Goal: Find specific page/section: Find specific page/section

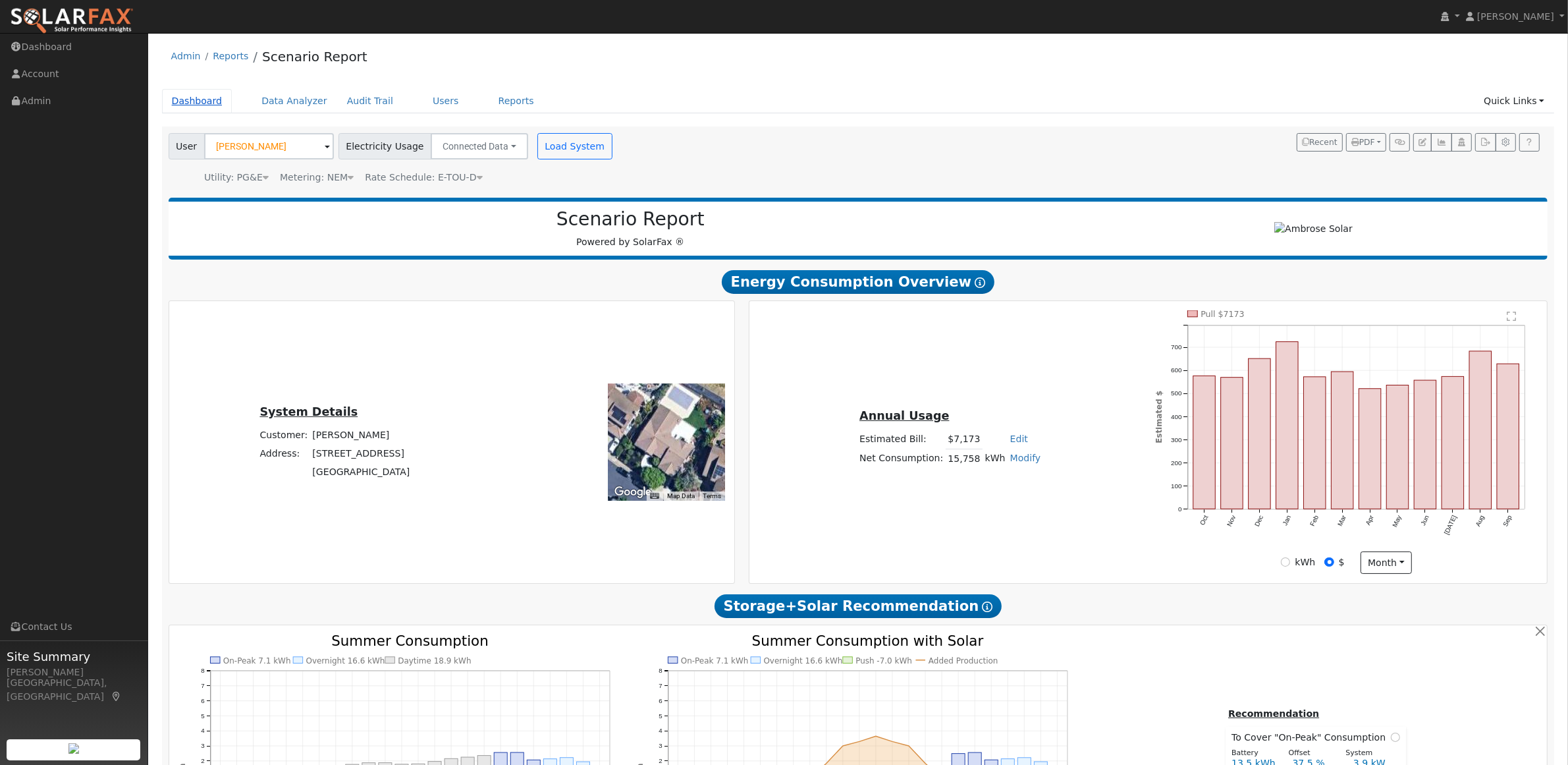
click at [191, 97] on link "Dashboard" at bounding box center [197, 101] width 70 height 24
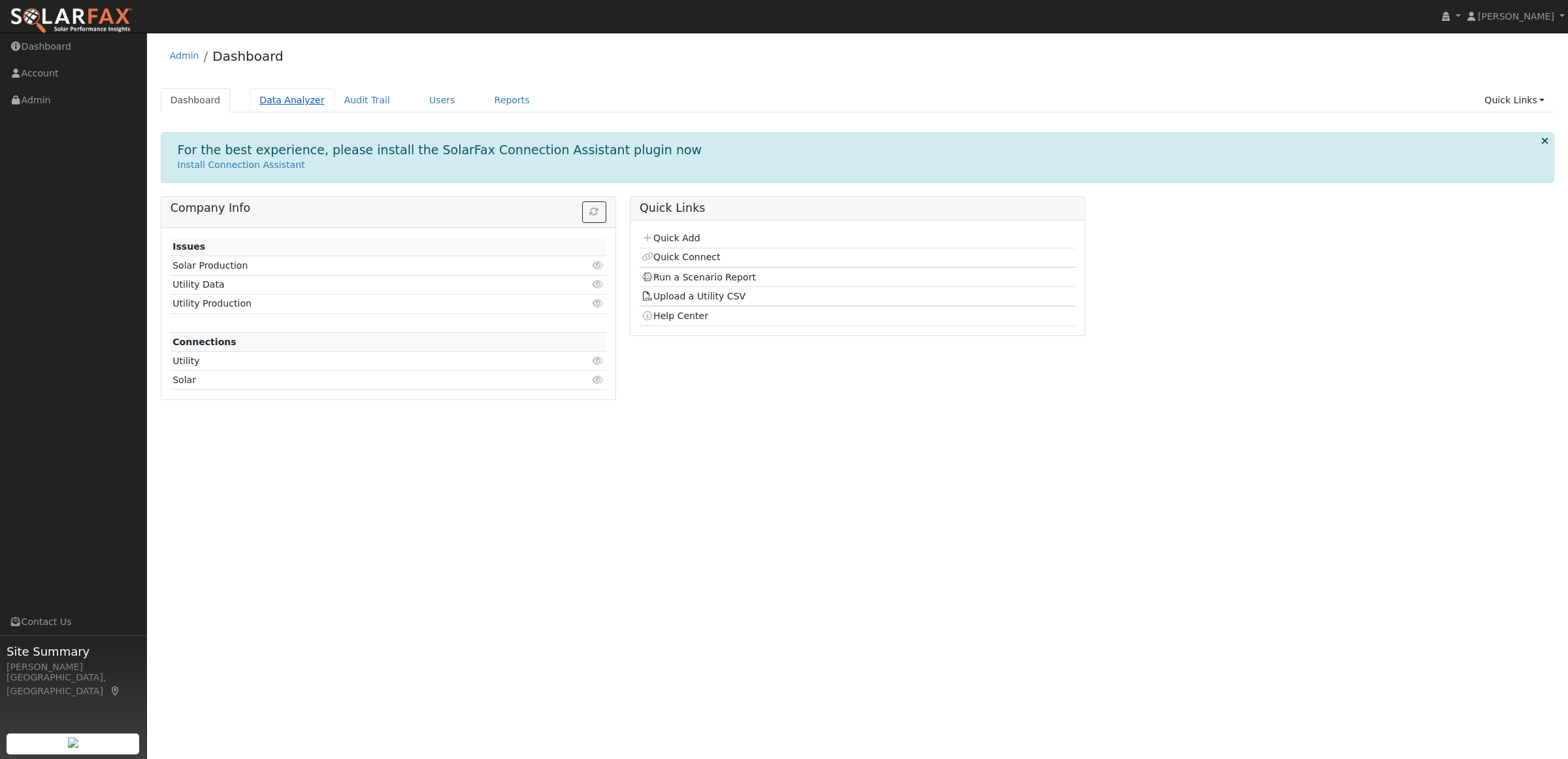
click at [300, 100] on link "Data Analyzer" at bounding box center [292, 100] width 85 height 24
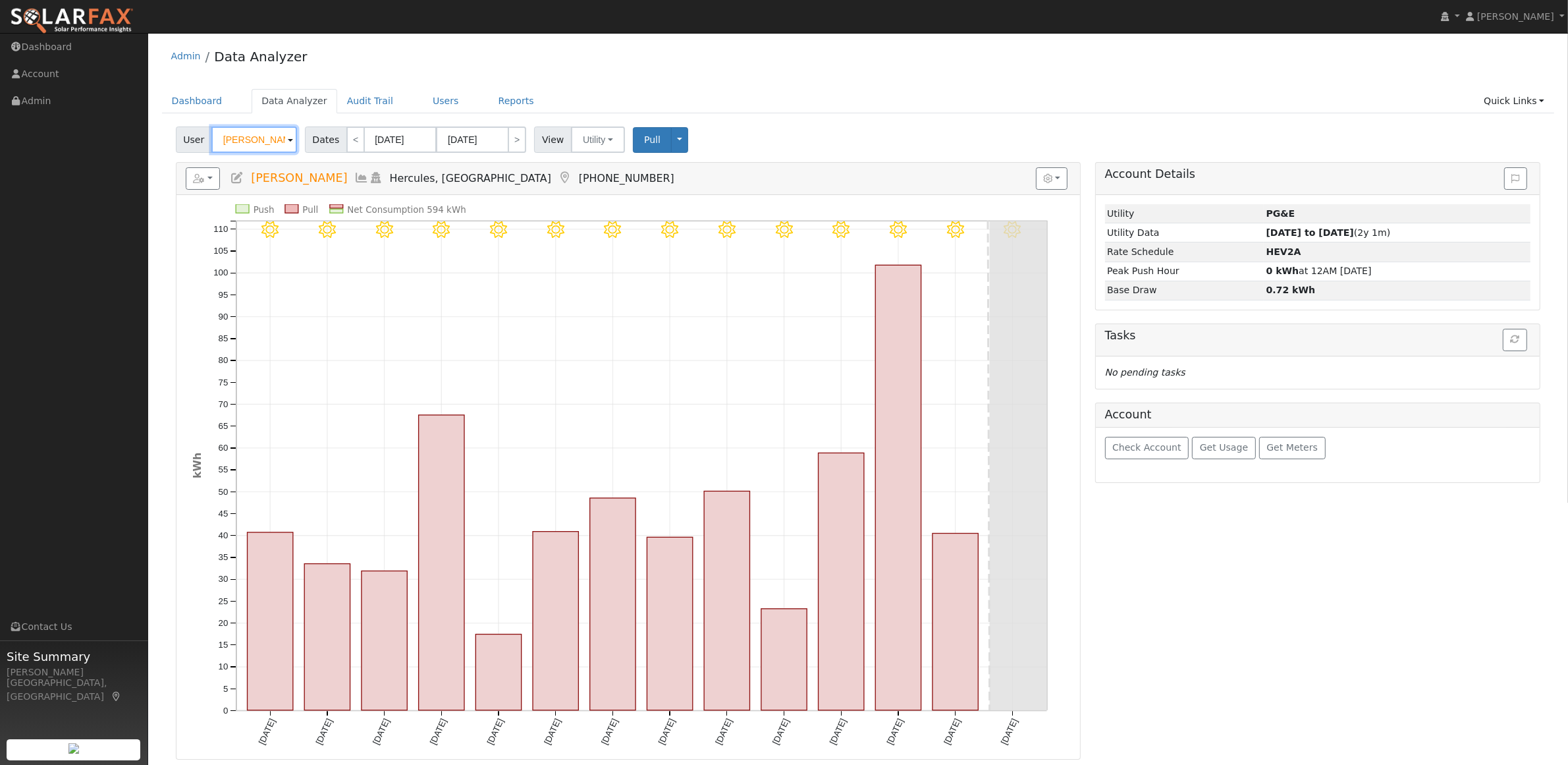
click at [241, 139] on input "[PERSON_NAME]" at bounding box center [254, 139] width 85 height 26
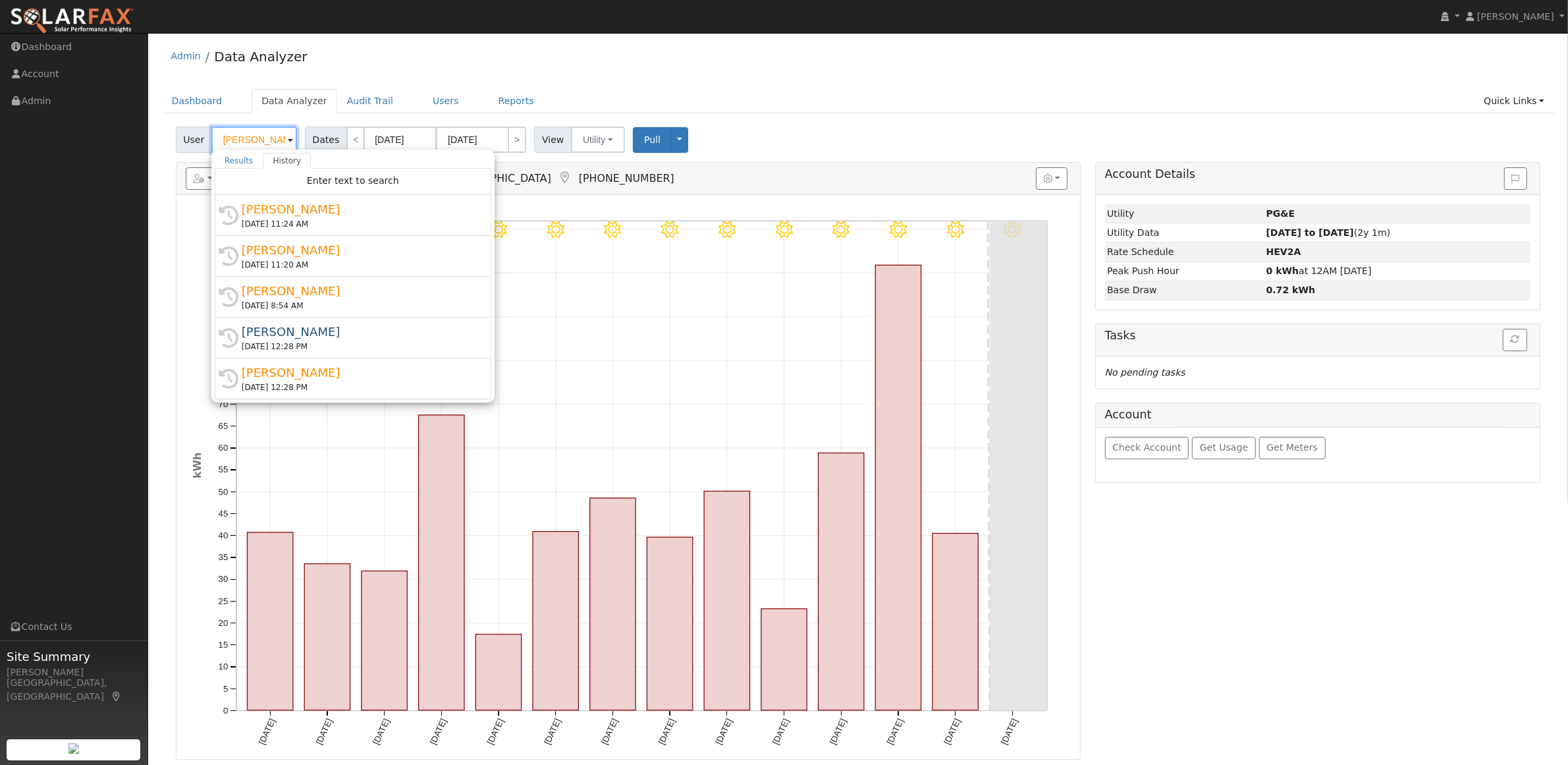
click at [241, 139] on input "[PERSON_NAME]" at bounding box center [254, 139] width 85 height 26
paste input "[PERSON_NAME]"
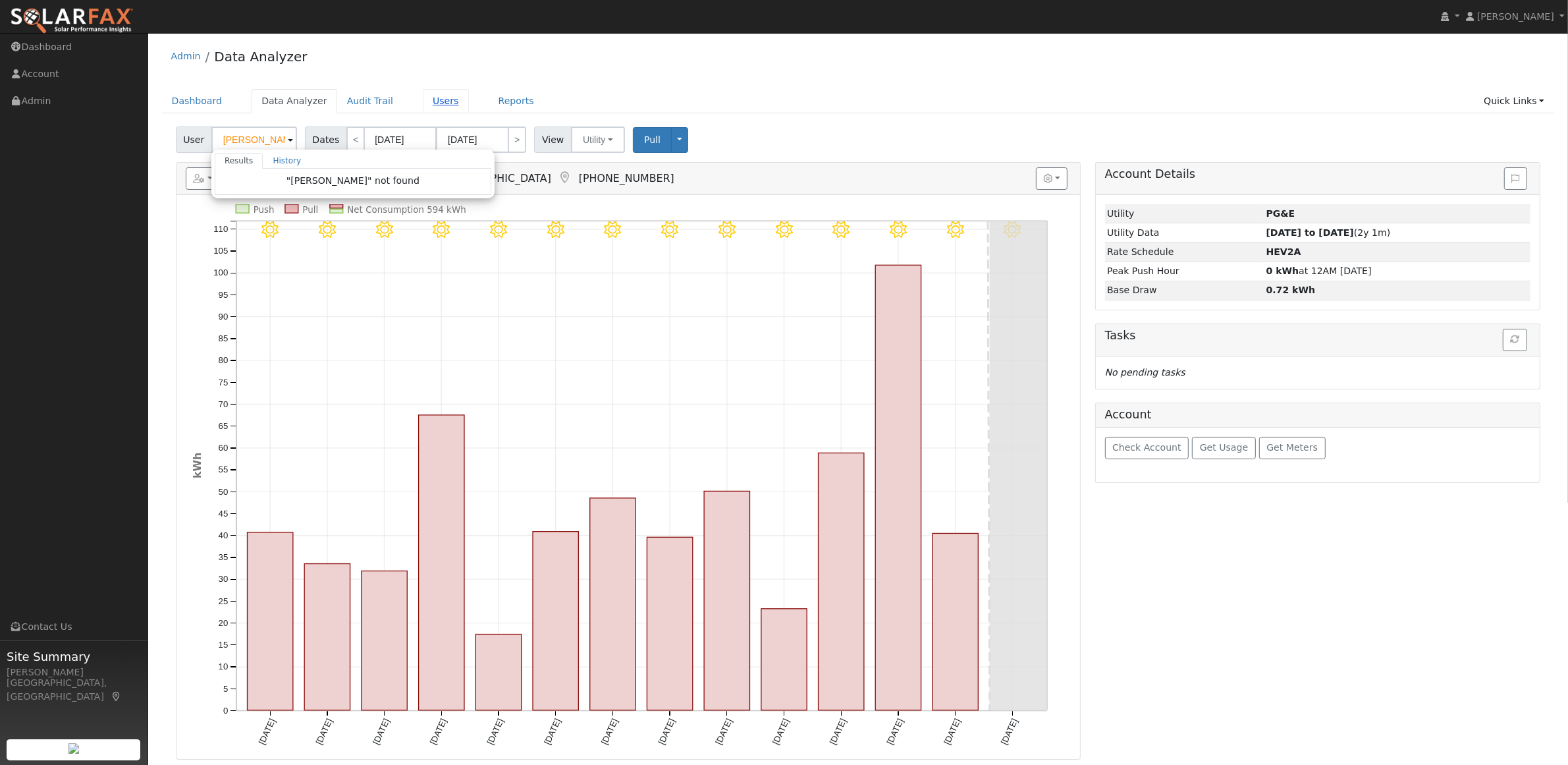
click at [426, 100] on link "Users" at bounding box center [446, 101] width 46 height 24
type input "[PERSON_NAME]"
